Goal: Transaction & Acquisition: Register for event/course

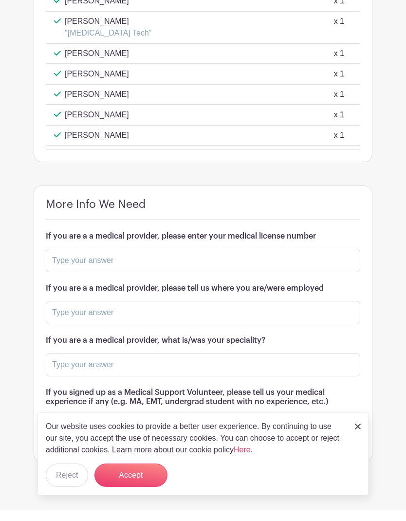
scroll to position [1160, 0]
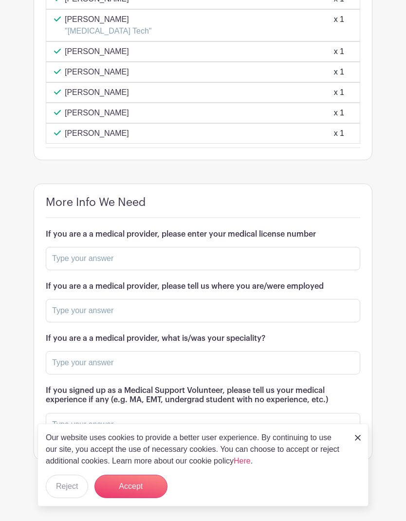
click at [364, 433] on div "Our website uses cookies to provide a better user experience. By continuing to …" at bounding box center [202, 465] width 331 height 83
click at [359, 439] on img at bounding box center [358, 438] width 6 height 6
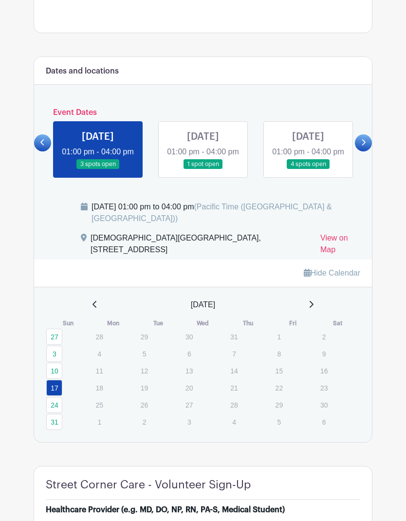
scroll to position [424, 0]
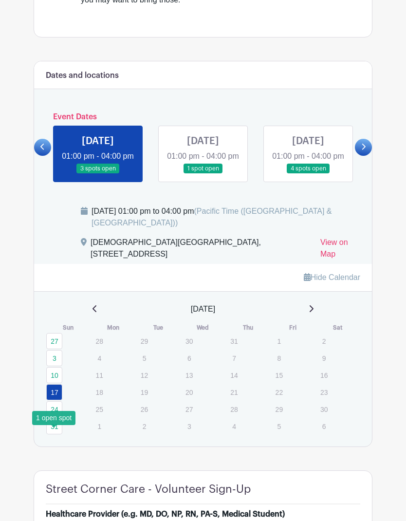
click at [53, 417] on link "24" at bounding box center [54, 409] width 16 height 16
click at [52, 417] on link "24" at bounding box center [54, 409] width 16 height 16
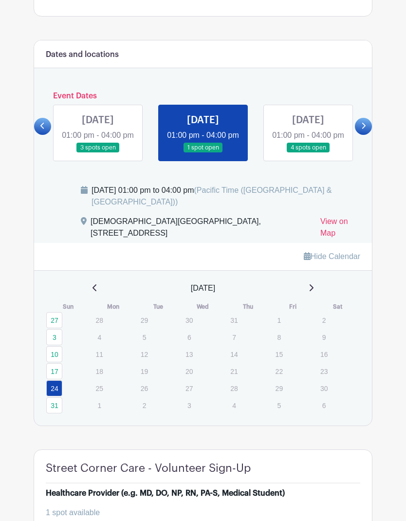
scroll to position [445, 0]
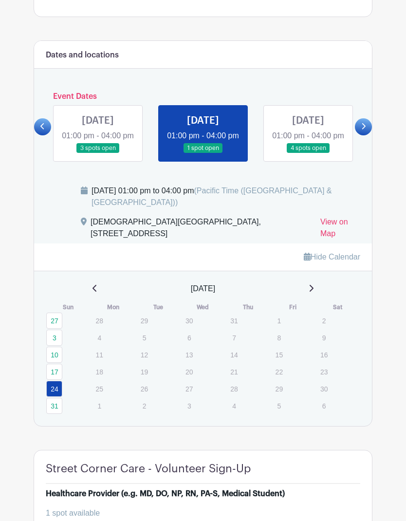
click at [308, 153] on link at bounding box center [308, 153] width 0 height 0
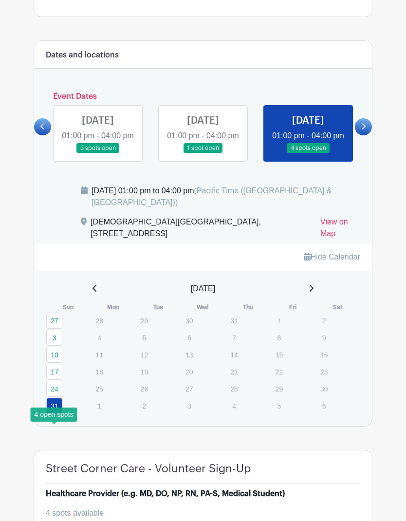
click at [50, 414] on link "31" at bounding box center [54, 406] width 16 height 16
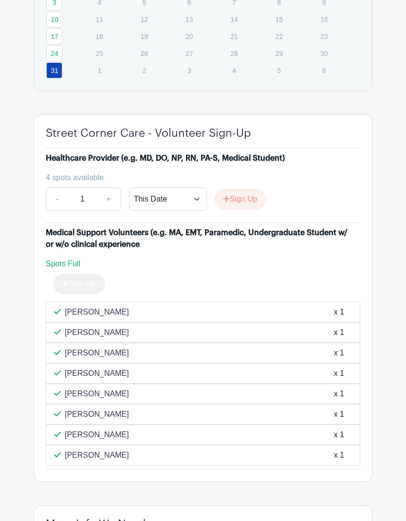
scroll to position [776, 0]
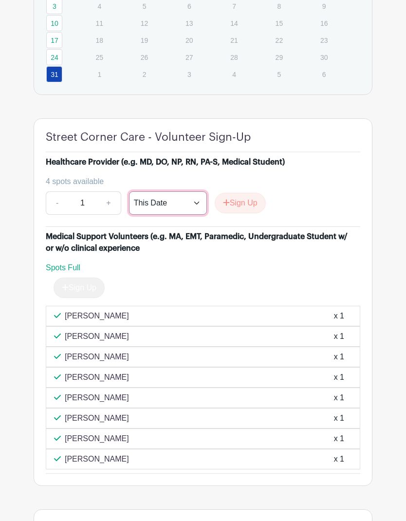
click at [160, 215] on select "This Date Select Dates" at bounding box center [168, 202] width 78 height 23
select select "select_dates"
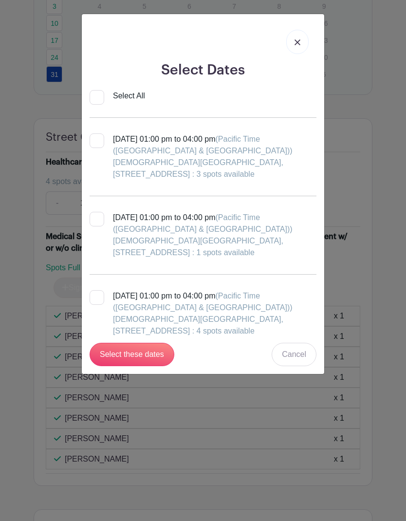
scroll to position [0, 0]
click at [90, 140] on input "[DATE] 01:00 pm to 04:00 pm (Pacific Time ([GEOGRAPHIC_DATA] & [GEOGRAPHIC_DATA…" at bounding box center [93, 136] width 6 height 6
checkbox input "true"
click at [95, 218] on input "[DATE] 01:00 pm to 04:00 pm (Pacific Time ([GEOGRAPHIC_DATA] & [GEOGRAPHIC_DATA…" at bounding box center [93, 215] width 6 height 6
checkbox input "true"
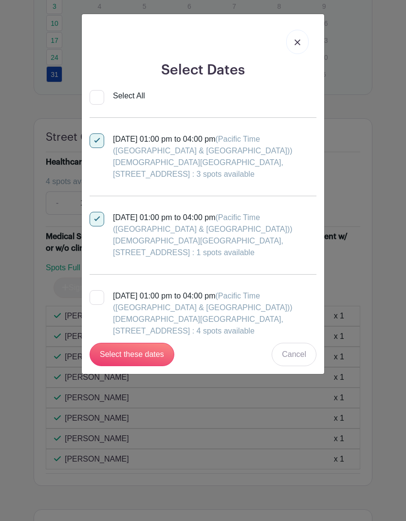
click at [91, 296] on input "[DATE] 01:00 pm to 04:00 pm (Pacific Time ([GEOGRAPHIC_DATA] & [GEOGRAPHIC_DATA…" at bounding box center [93, 293] width 6 height 6
checkbox input "true"
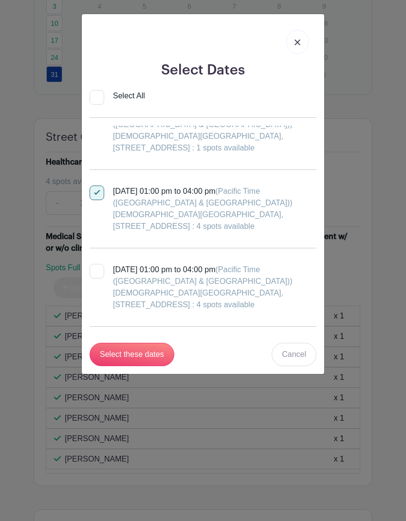
scroll to position [106, 0]
click at [98, 278] on label "[DATE] 01:00 pm to 04:00 pm (Pacific Time ([GEOGRAPHIC_DATA] & [GEOGRAPHIC_DATA…" at bounding box center [203, 286] width 227 height 47
click at [96, 269] on input "[DATE] 01:00 pm to 04:00 pm (Pacific Time ([GEOGRAPHIC_DATA] & [GEOGRAPHIC_DATA…" at bounding box center [93, 266] width 6 height 6
checkbox input "true"
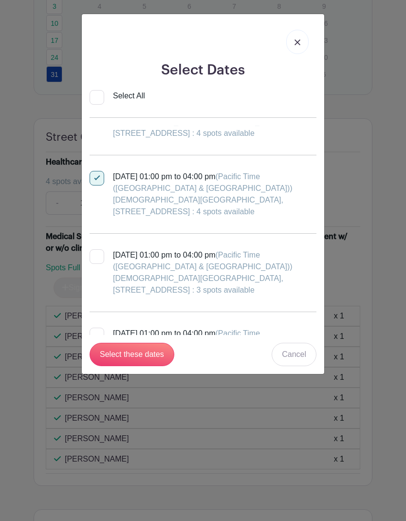
scroll to position [198, 0]
click at [92, 255] on input "[DATE] 01:00 pm to 04:00 pm (Pacific Time ([GEOGRAPHIC_DATA] & [GEOGRAPHIC_DATA…" at bounding box center [93, 252] width 6 height 6
checkbox input "true"
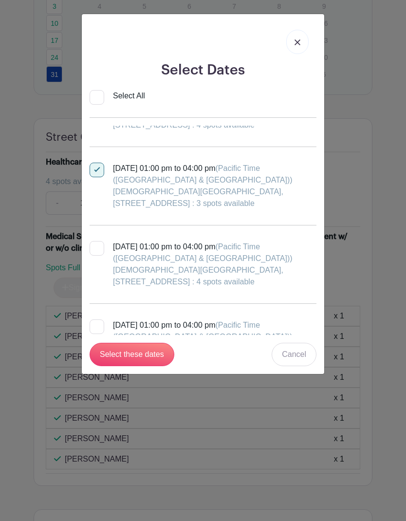
scroll to position [286, 0]
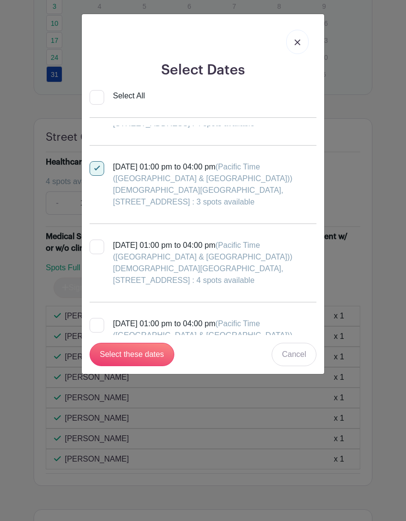
click at [92, 245] on input "[DATE] 01:00 pm to 04:00 pm (Pacific Time ([GEOGRAPHIC_DATA] & [GEOGRAPHIC_DATA…" at bounding box center [93, 243] width 6 height 6
checkbox input "true"
click at [106, 353] on input "Select these dates" at bounding box center [132, 354] width 85 height 23
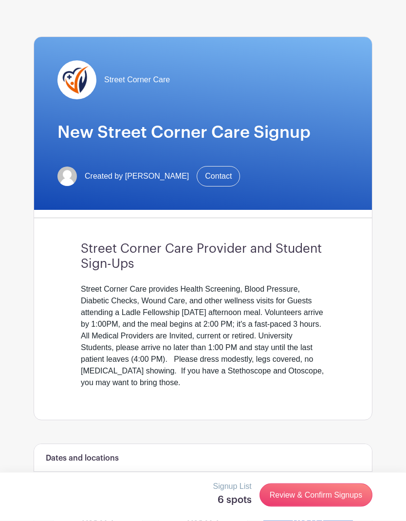
scroll to position [0, 0]
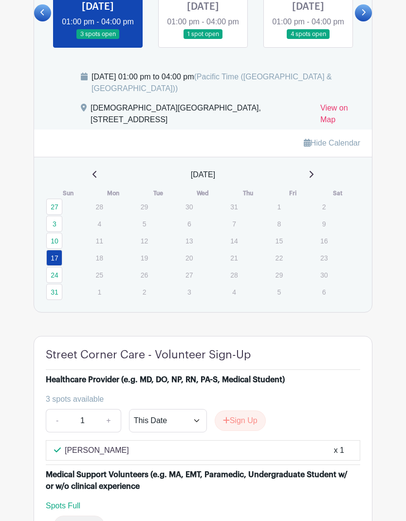
scroll to position [776, 0]
